Goal: Transaction & Acquisition: Purchase product/service

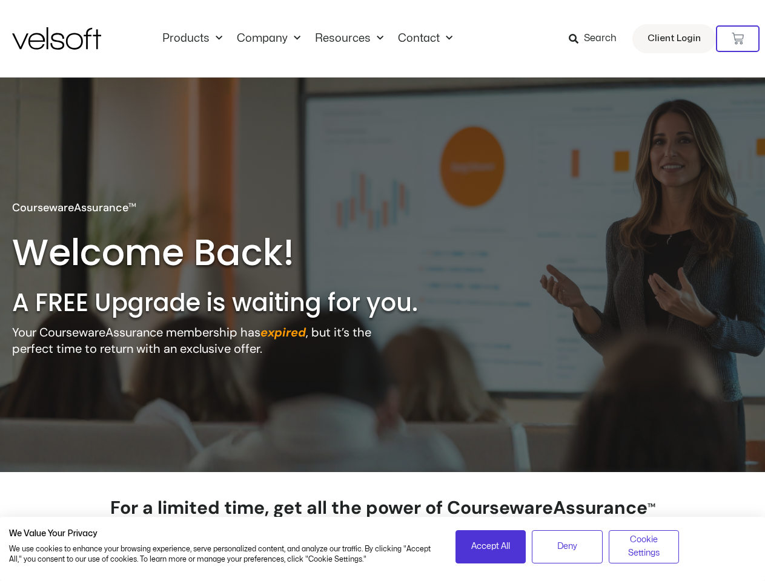
click at [382, 291] on h2 "A FREE Upgrade is waiting for you." at bounding box center [240, 302] width 457 height 31
click at [738, 39] on icon at bounding box center [738, 39] width 12 height 12
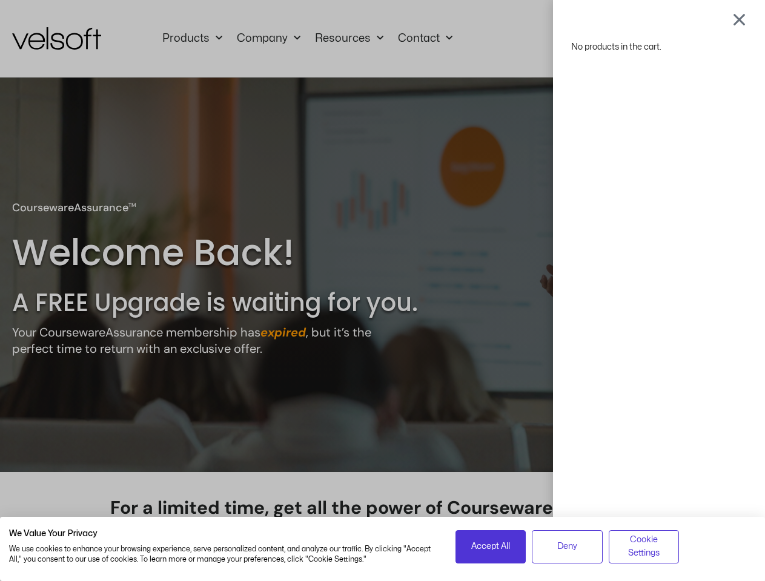
click at [491, 547] on span "Accept All" at bounding box center [490, 546] width 39 height 13
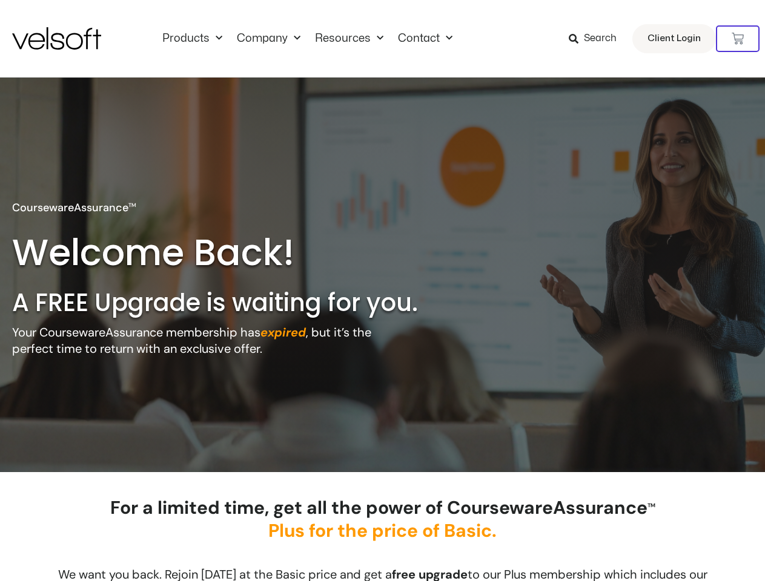
click at [383, 291] on div "No products in the cart." at bounding box center [383, 291] width 0 height 0
click at [644, 547] on div "For a limited time, get all the power of CoursewareAssurance TM Plus for the pr…" at bounding box center [383, 529] width 618 height 64
